Goal: Task Accomplishment & Management: Use online tool/utility

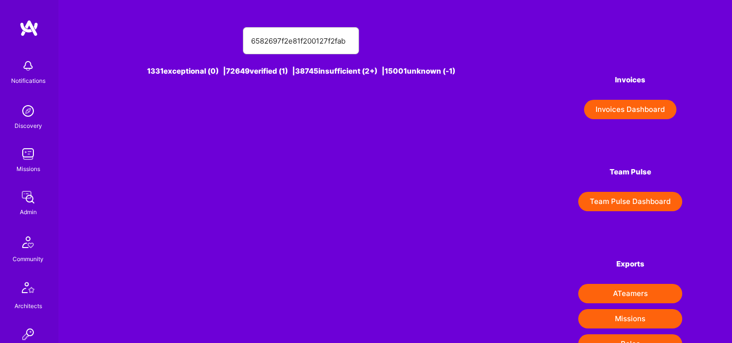
click at [32, 205] on img at bounding box center [27, 196] width 19 height 19
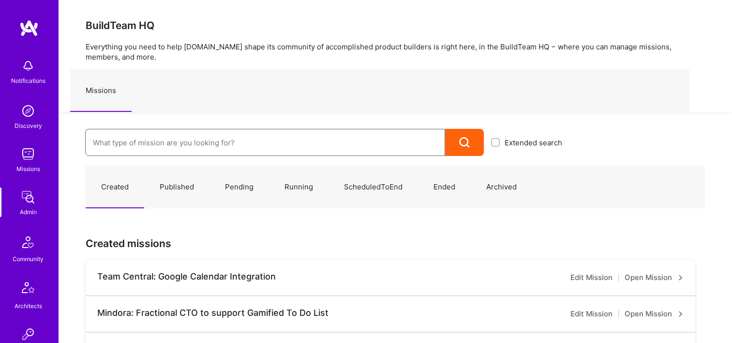
click at [253, 133] on input at bounding box center [265, 142] width 345 height 25
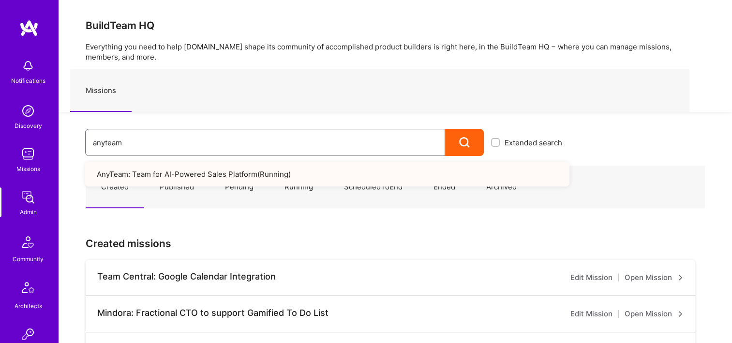
type input "anyteam"
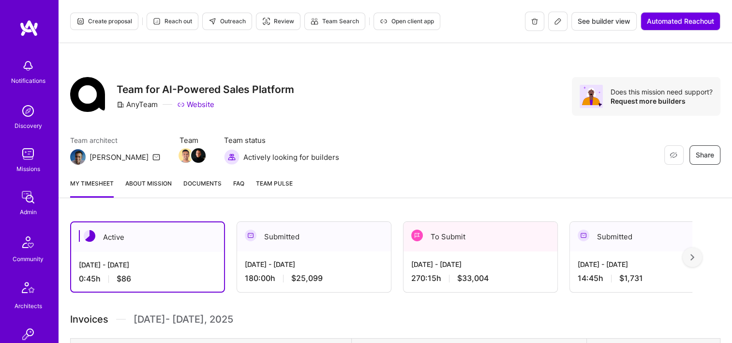
click at [471, 250] on div "To Submit" at bounding box center [481, 237] width 154 height 30
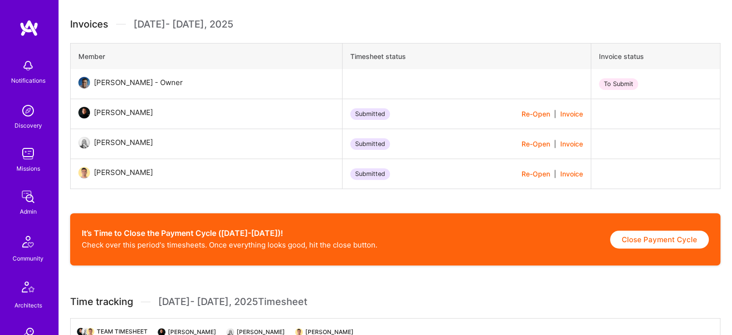
scroll to position [339, 0]
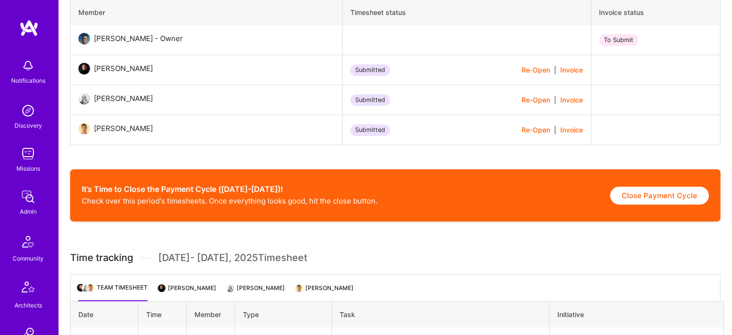
click at [657, 198] on button "Close Payment Cycle" at bounding box center [659, 196] width 99 height 18
select select "68772f33247ab5518d054d45"
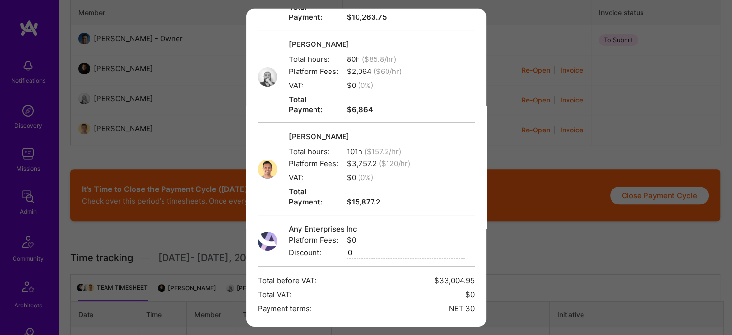
scroll to position [185, 0]
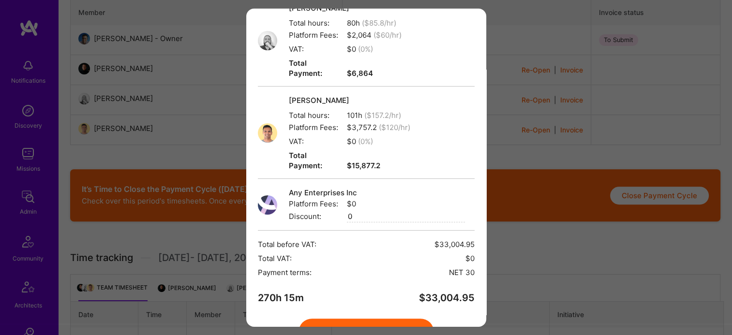
click at [399, 319] on button "Create" at bounding box center [367, 332] width 136 height 27
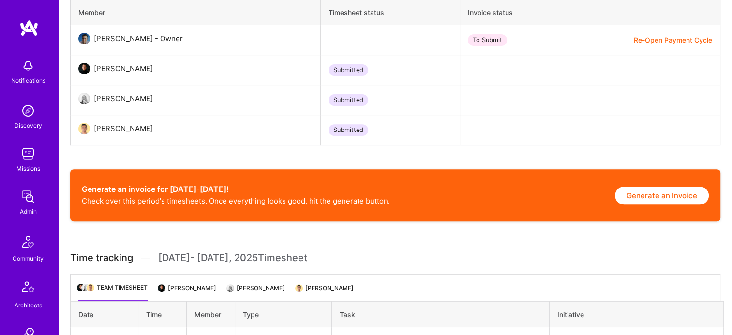
click at [641, 199] on button "Generate an Invoice" at bounding box center [662, 196] width 94 height 18
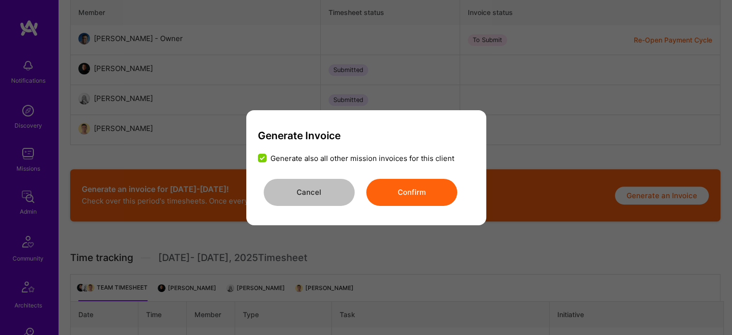
click at [425, 192] on button "Confirm" at bounding box center [411, 192] width 91 height 27
